Goal: Leave review/rating: Share an evaluation or opinion about a product, service, or content

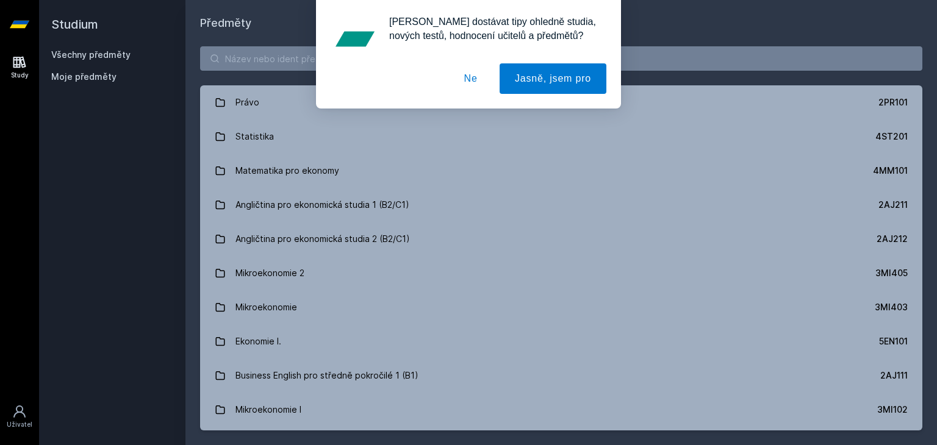
click at [472, 76] on button "Ne" at bounding box center [471, 78] width 44 height 31
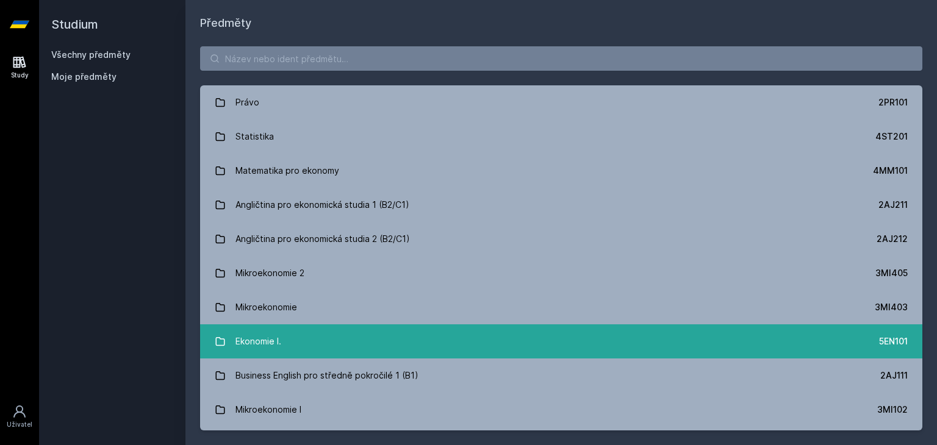
click at [425, 342] on link "Ekonomie I. 5EN101" at bounding box center [561, 342] width 722 height 34
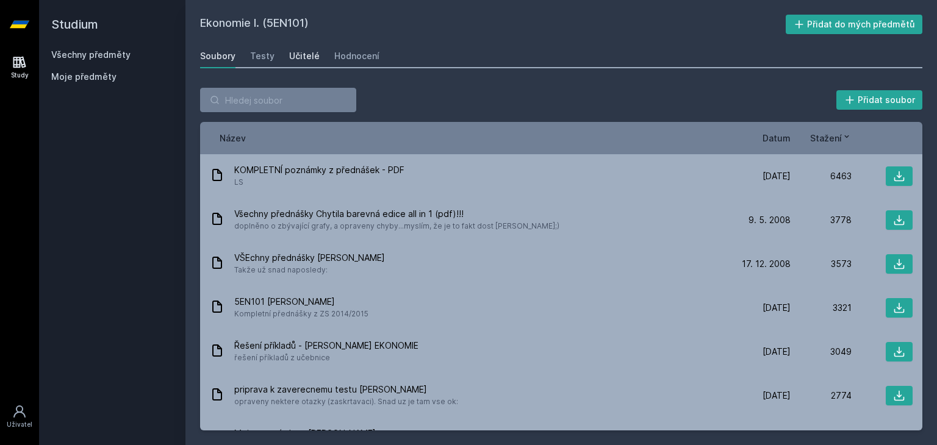
click at [295, 54] on div "Učitelé" at bounding box center [304, 56] width 31 height 12
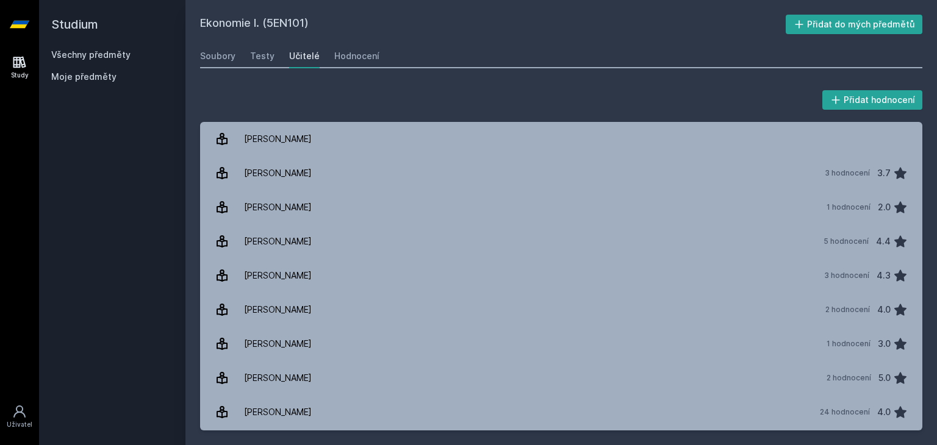
click at [924, 236] on div "Přidat hodnocení [PERSON_NAME] [PERSON_NAME] [PERSON_NAME] 3 hodnocení 3.7 [PER…" at bounding box center [561, 259] width 752 height 372
